Goal: Information Seeking & Learning: Check status

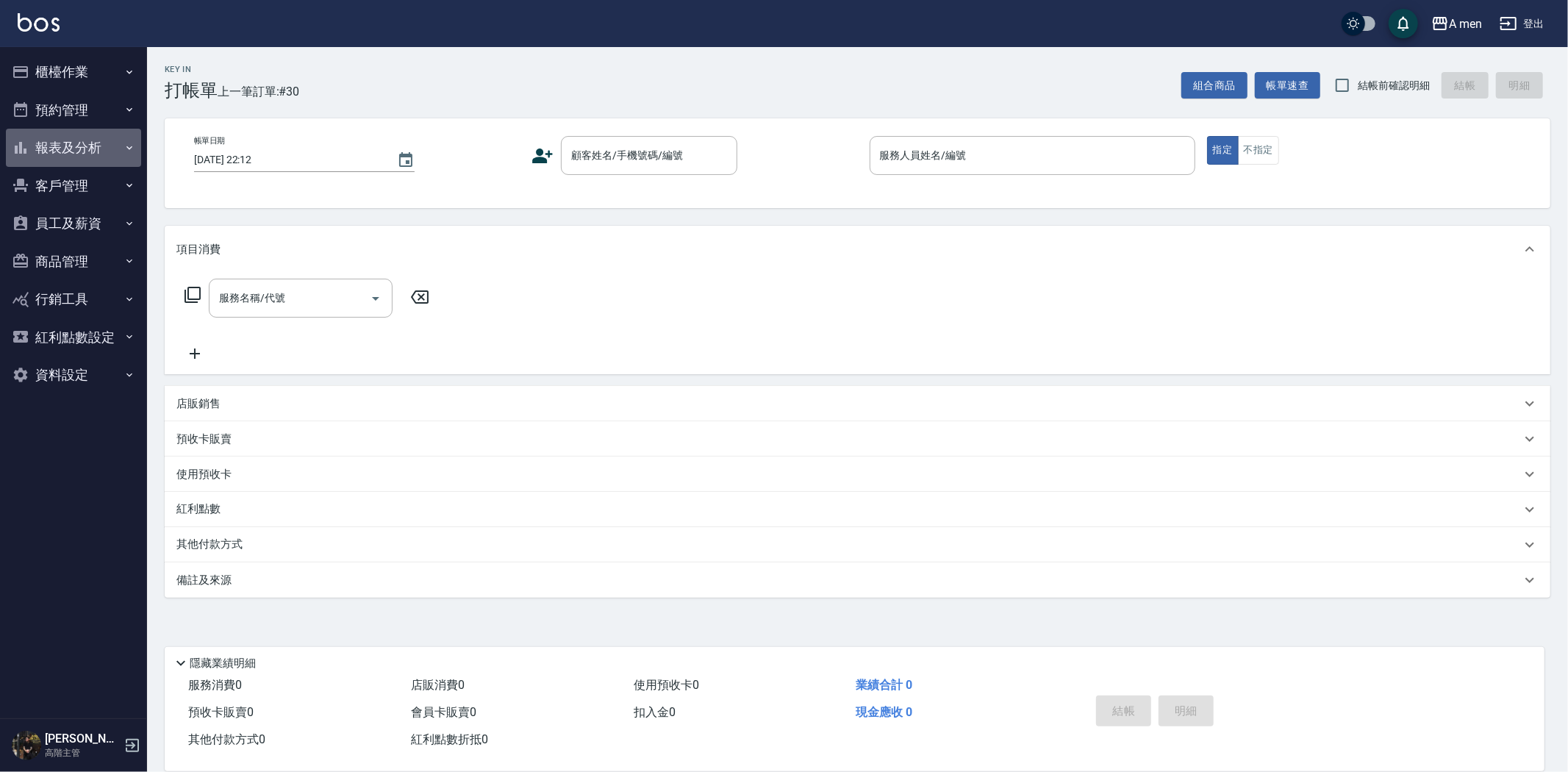
drag, startPoint x: 42, startPoint y: 129, endPoint x: 52, endPoint y: 193, distance: 64.8
click at [41, 129] on button "報表及分析" at bounding box center [73, 148] width 135 height 39
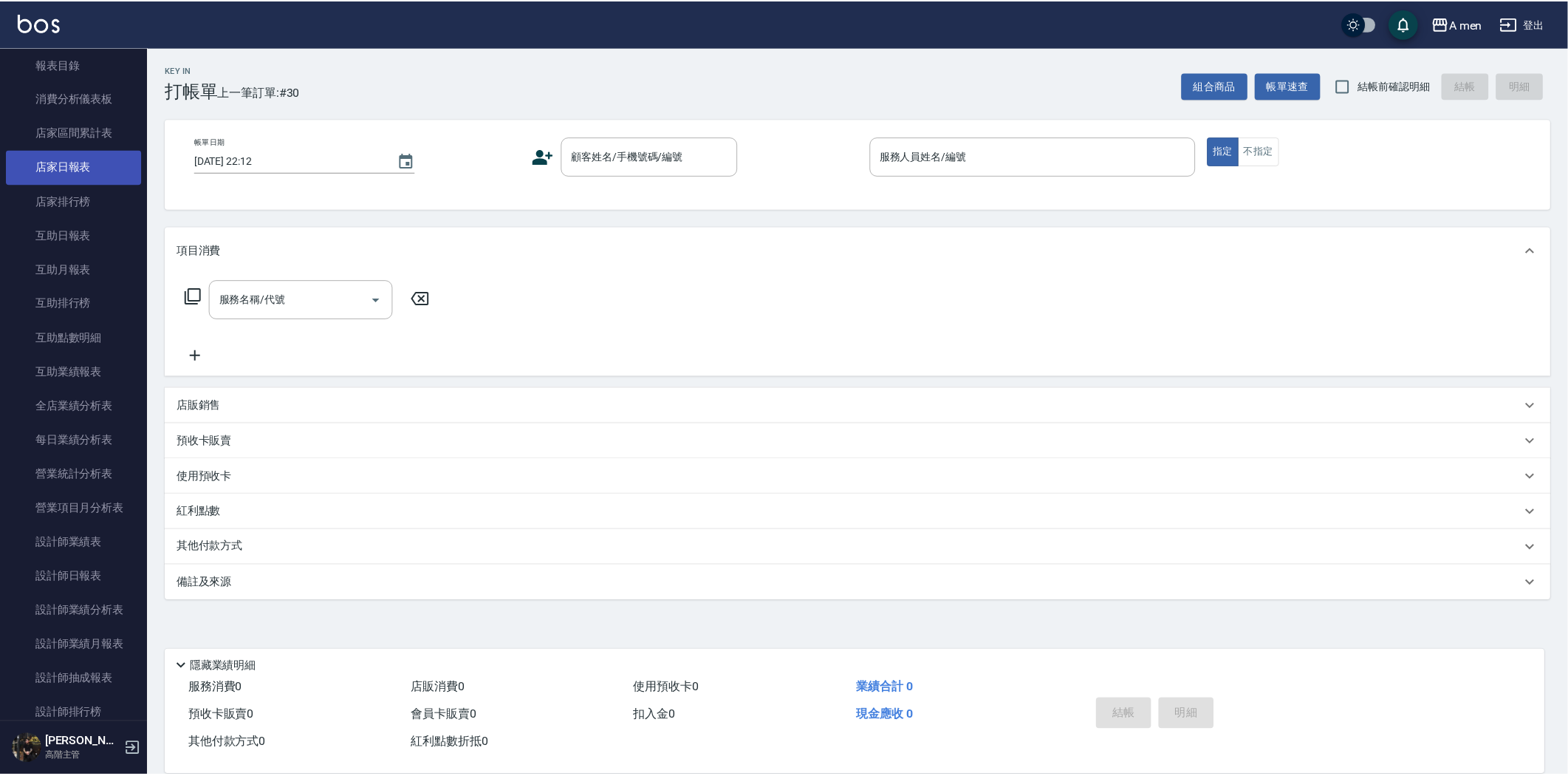
scroll to position [410, 0]
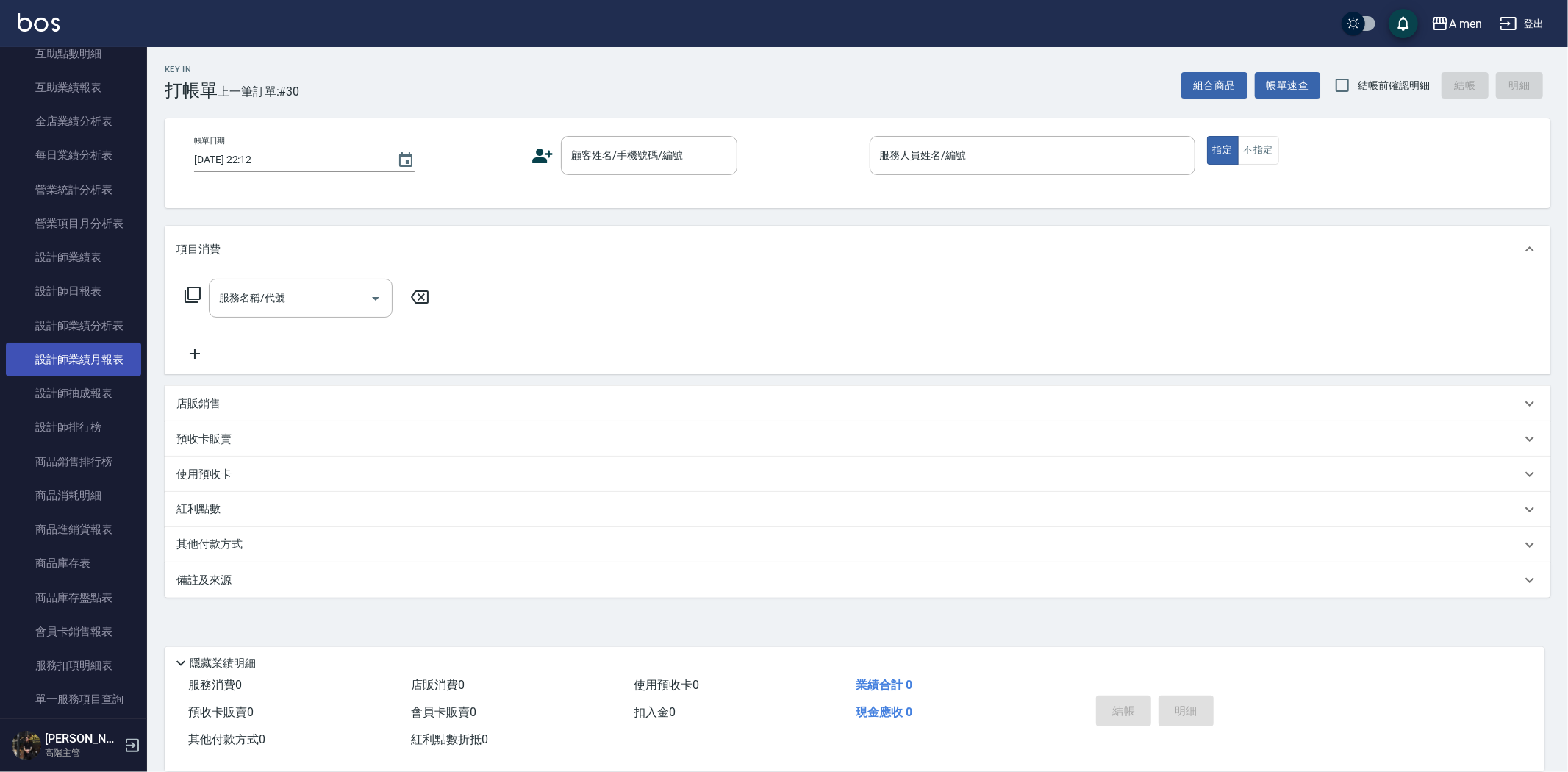
click at [40, 356] on link "設計師業績月報表" at bounding box center [73, 359] width 135 height 34
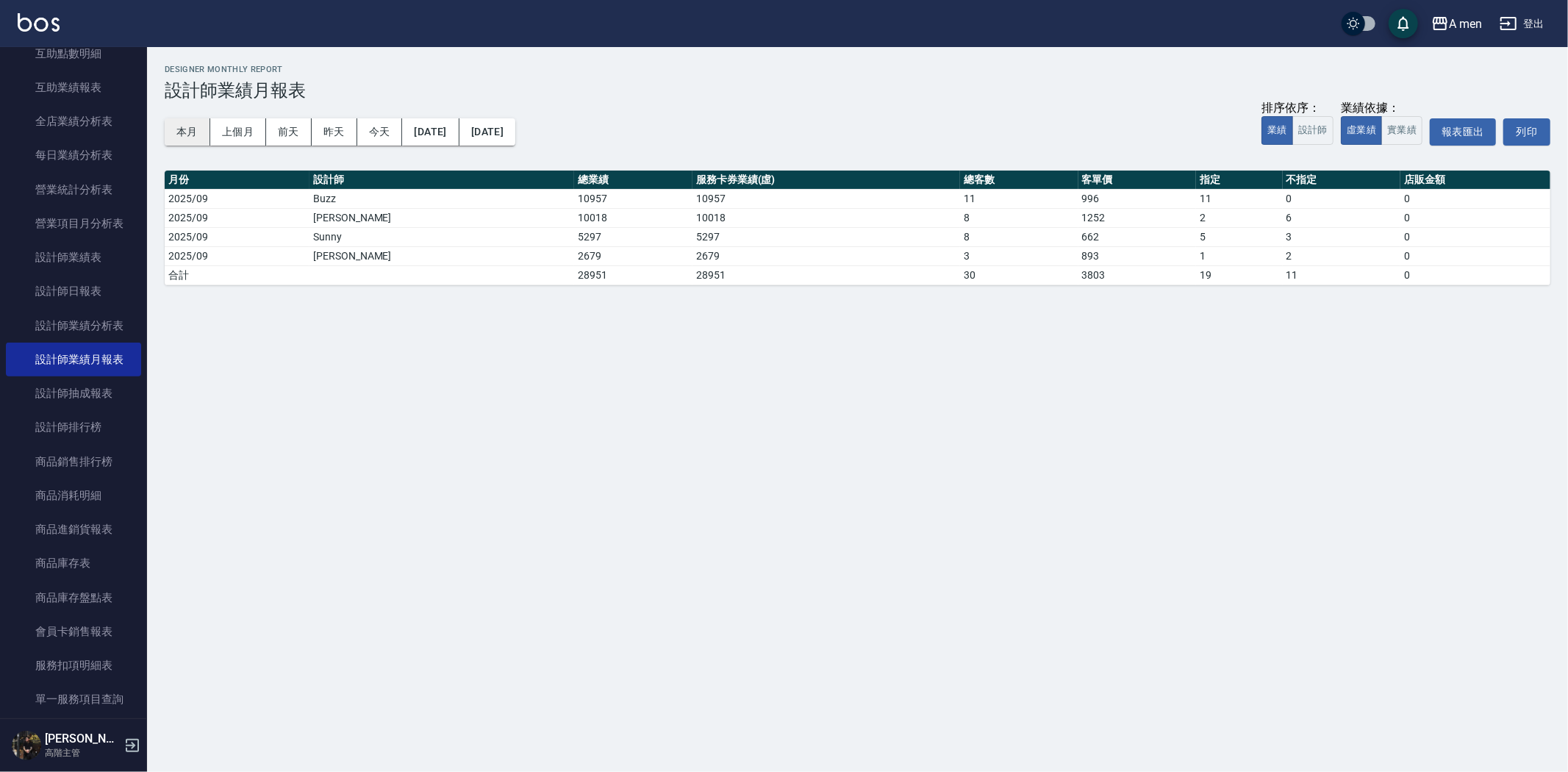
click at [186, 120] on button "本月" at bounding box center [188, 131] width 46 height 27
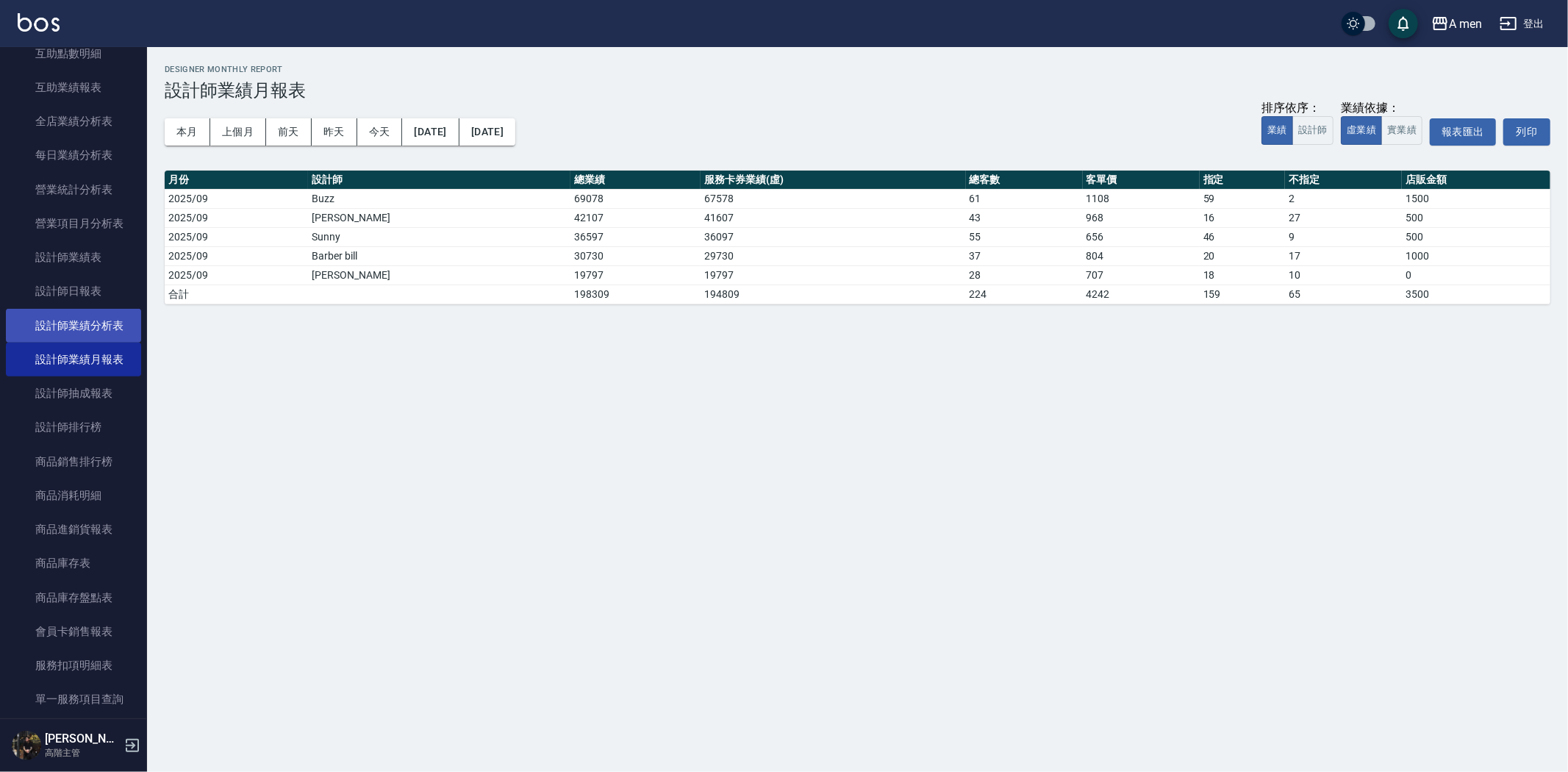
click at [48, 310] on link "設計師業績分析表" at bounding box center [73, 325] width 135 height 34
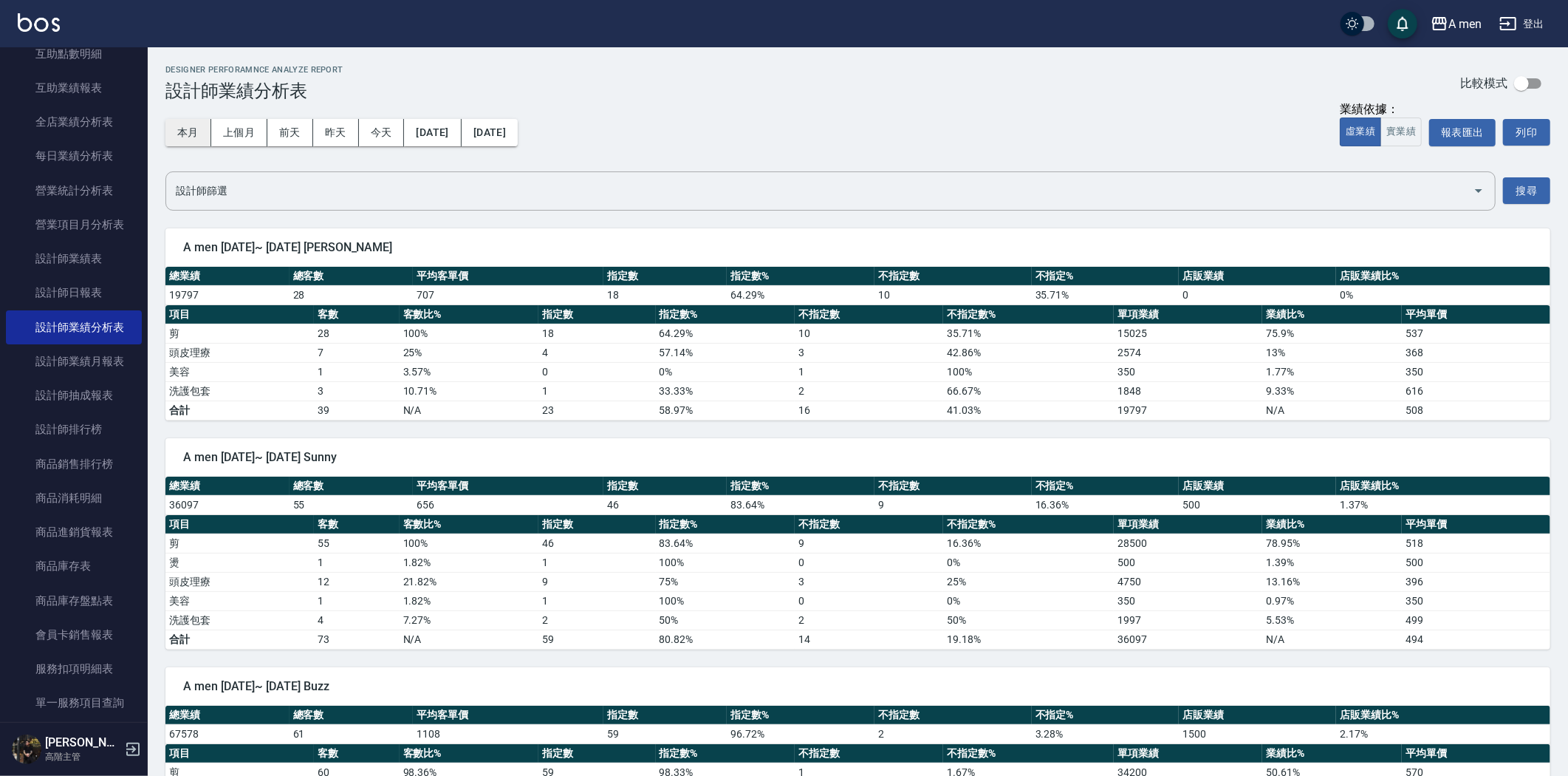
click at [175, 138] on button "本月" at bounding box center [189, 132] width 46 height 27
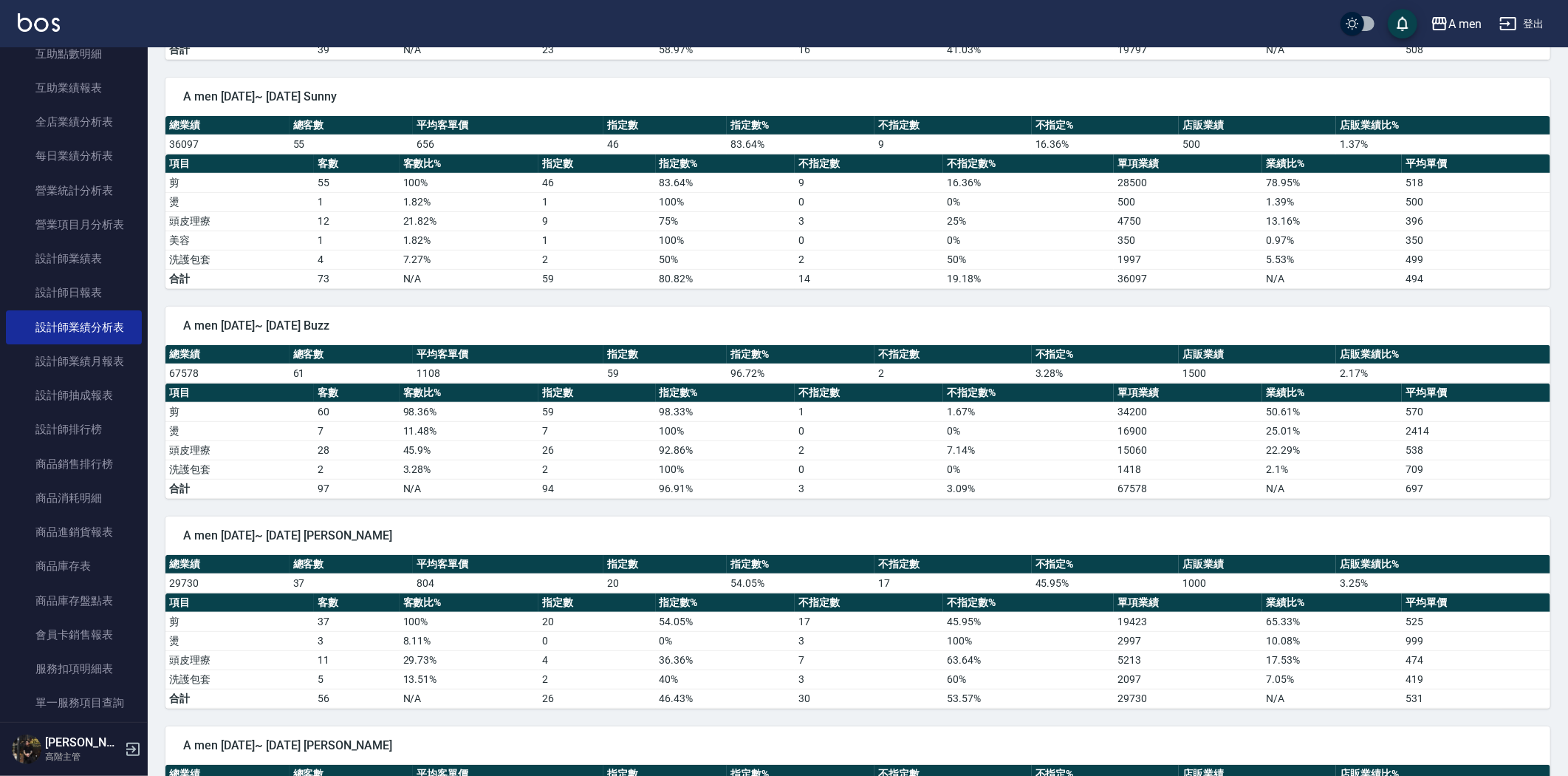
scroll to position [359, 0]
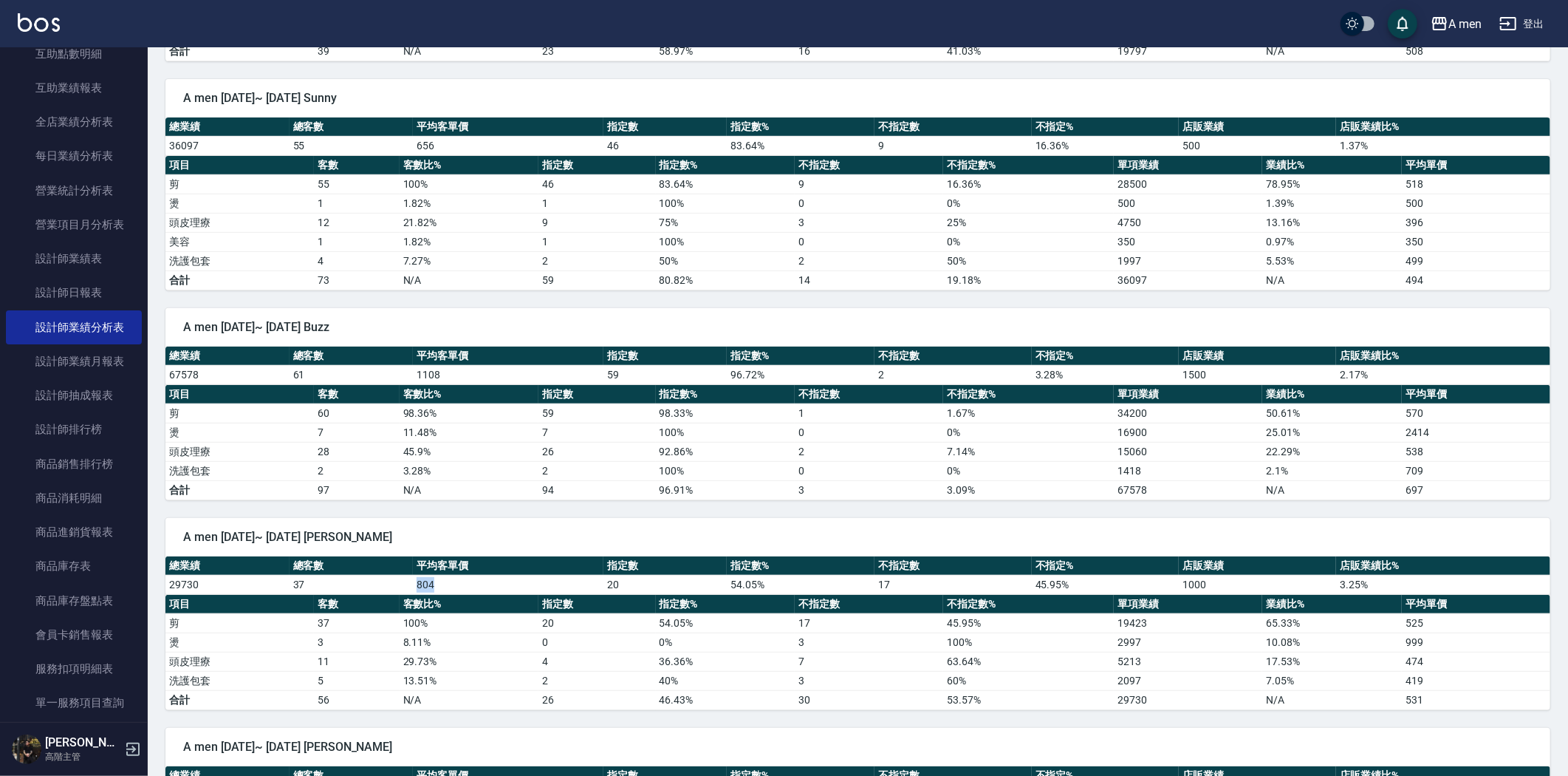
drag, startPoint x: 434, startPoint y: 582, endPoint x: 404, endPoint y: 584, distance: 30.1
click at [404, 584] on tr "29730 37 804 20 54.05 % 17 45.95 % 1000 3.25 %" at bounding box center [858, 584] width 1385 height 19
click at [404, 584] on td "37" at bounding box center [352, 584] width 124 height 19
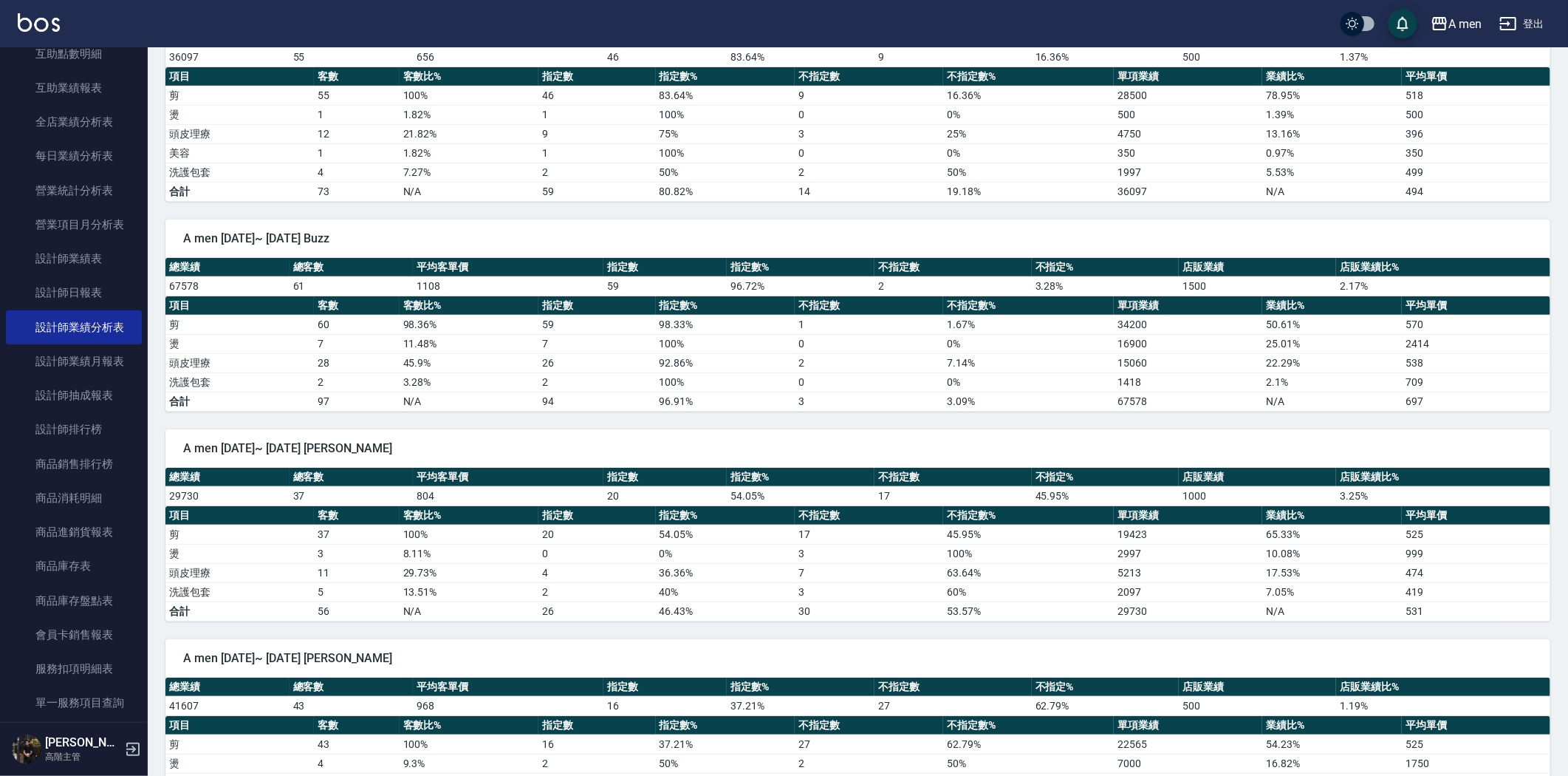
scroll to position [523, 0]
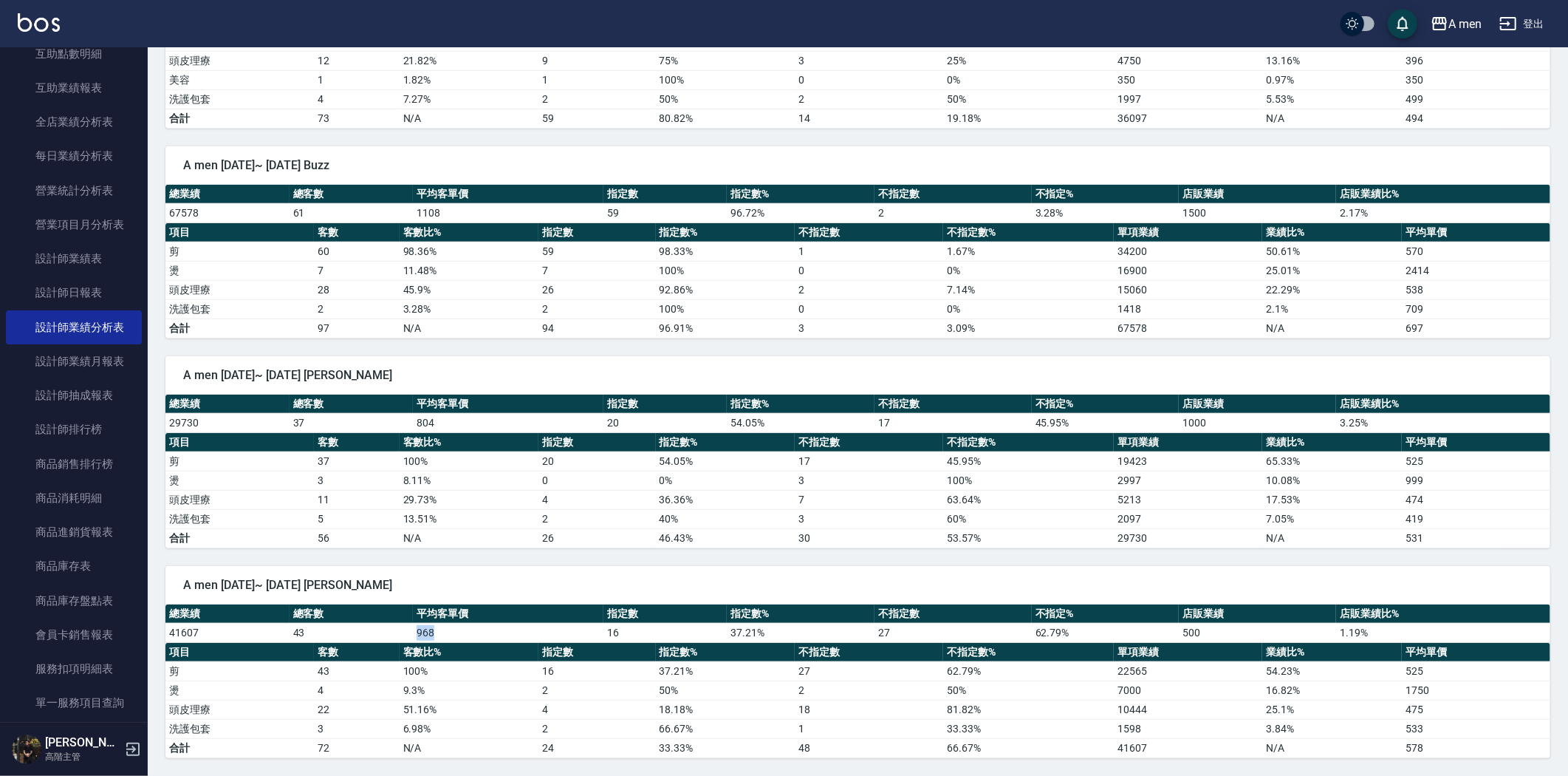
drag, startPoint x: 436, startPoint y: 635, endPoint x: 407, endPoint y: 635, distance: 29.0
click at [407, 635] on tr "41607 43 968 16 37.21 % 27 62.79 % 500 1.19 %" at bounding box center [858, 632] width 1385 height 19
click at [404, 638] on td "43" at bounding box center [352, 632] width 124 height 19
click at [390, 639] on td "43" at bounding box center [352, 632] width 124 height 19
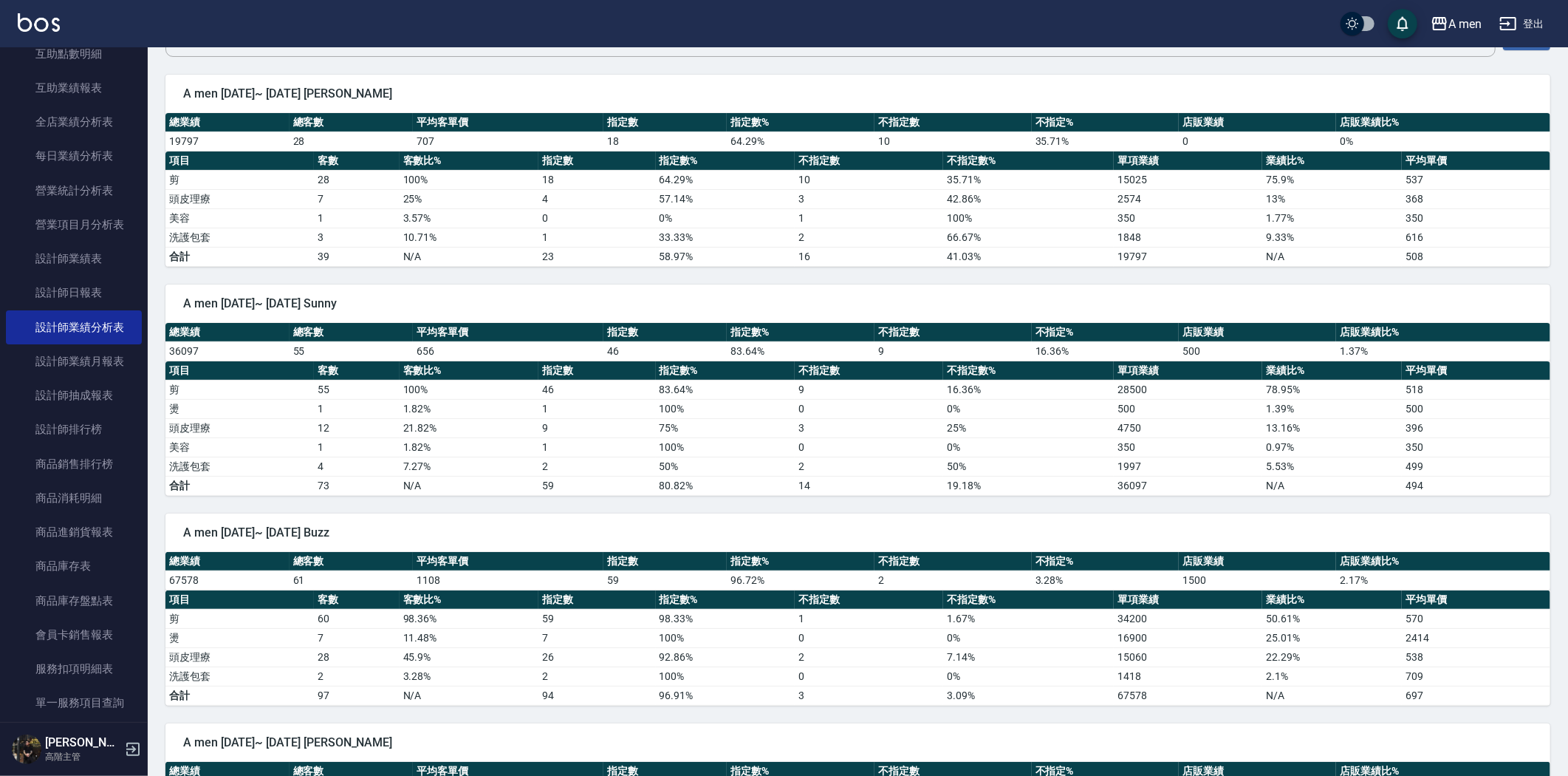
scroll to position [31, 0]
